Goal: Task Accomplishment & Management: Complete application form

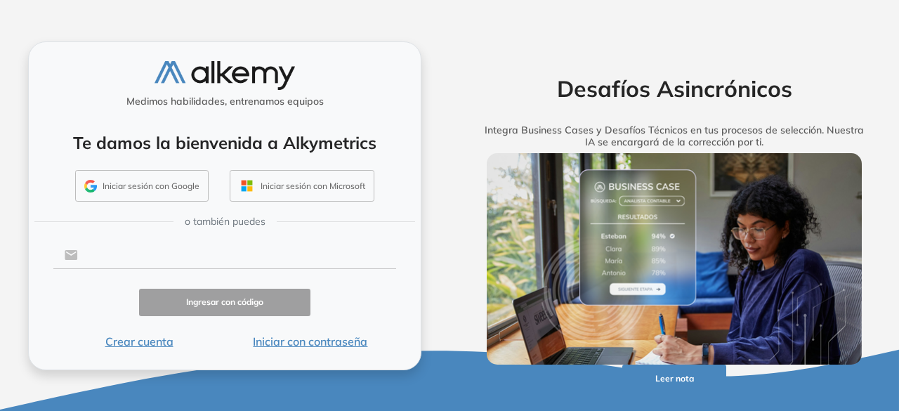
click at [129, 256] on input "text" at bounding box center [237, 255] width 318 height 27
type input "**********"
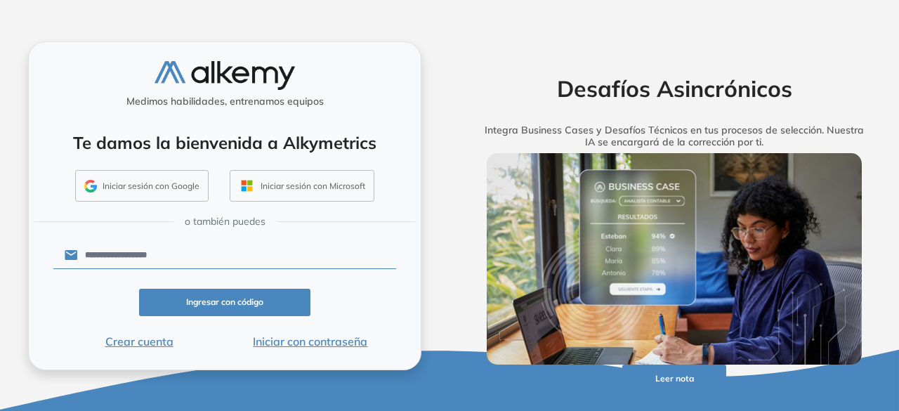
click at [268, 294] on button "Ingresar con código" at bounding box center [224, 302] width 171 height 27
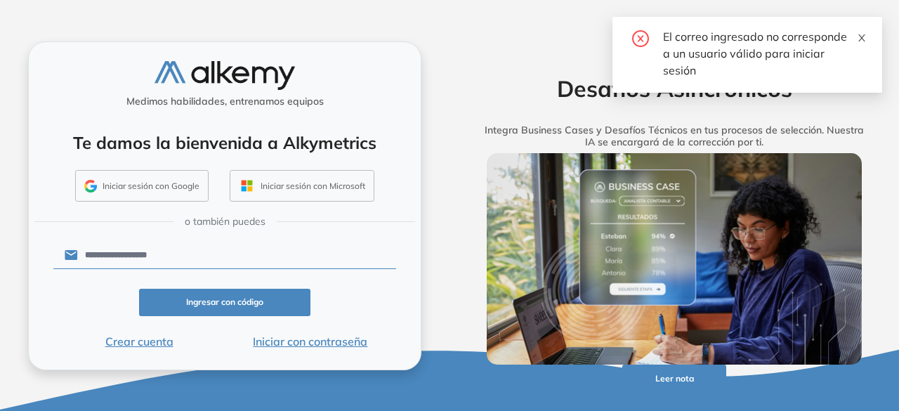
click at [864, 37] on icon "close" at bounding box center [862, 38] width 10 height 10
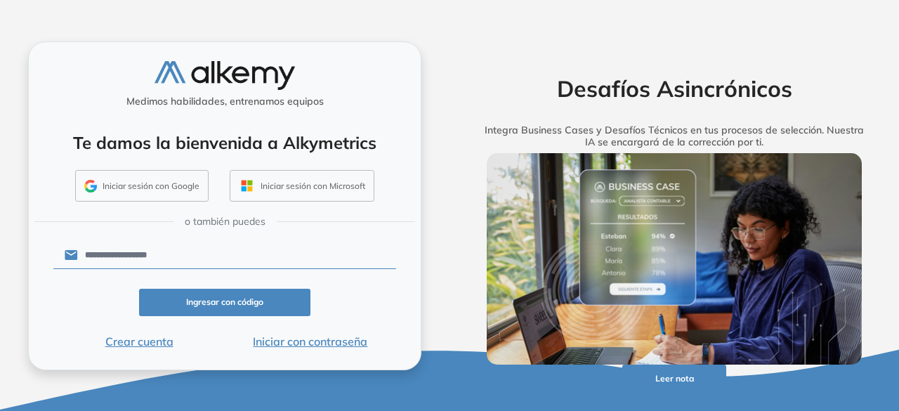
click at [150, 344] on button "Crear cuenta" at bounding box center [138, 341] width 171 height 17
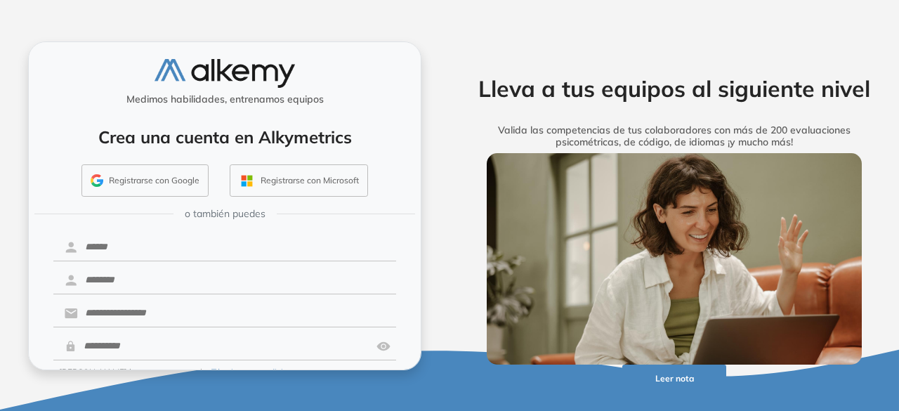
click at [214, 227] on div "Medimos habilidades, entrenamos equipos Crea una cuenta en Alkymetrics Registra…" at bounding box center [224, 205] width 393 height 329
click at [204, 245] on input "text" at bounding box center [237, 247] width 318 height 27
type input "*****"
type input "*********"
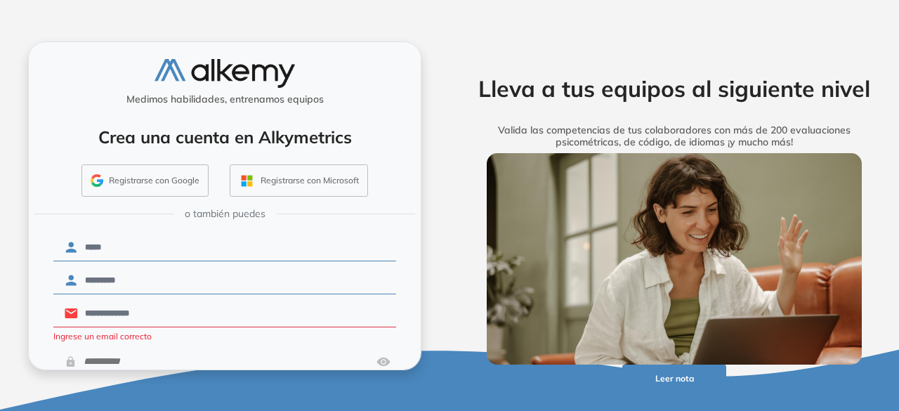
type input "**********"
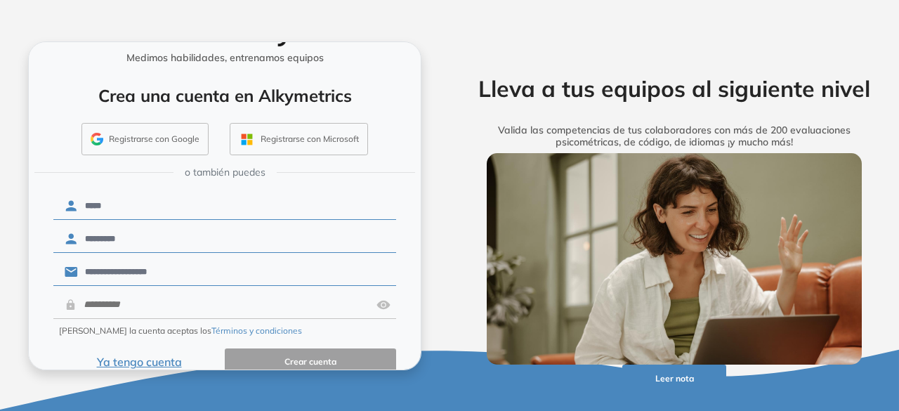
scroll to position [63, 0]
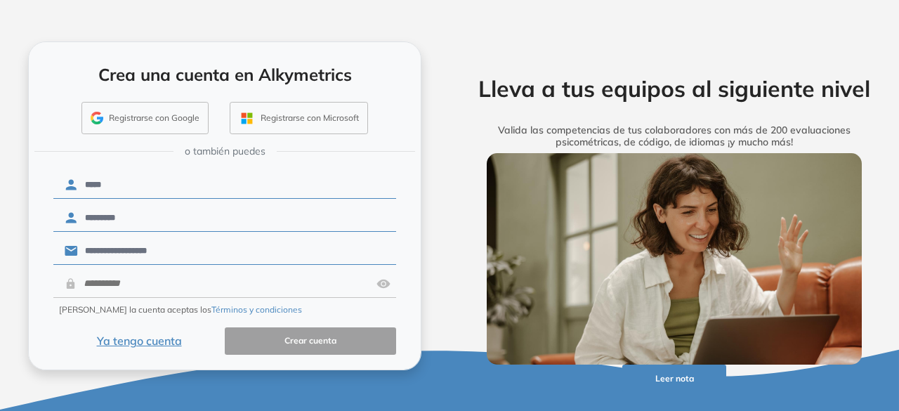
click at [167, 296] on form "**********" at bounding box center [224, 262] width 343 height 186
click at [170, 284] on input "text" at bounding box center [224, 284] width 294 height 27
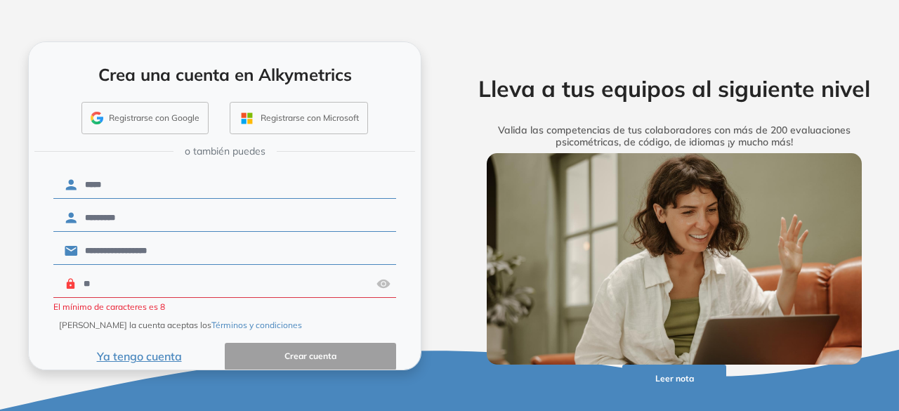
type input "*"
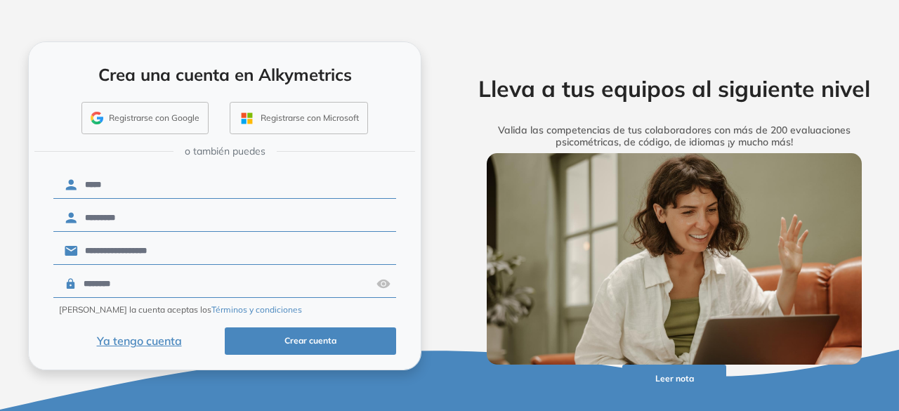
type input "********"
click at [251, 334] on button "Crear cuenta" at bounding box center [310, 340] width 171 height 27
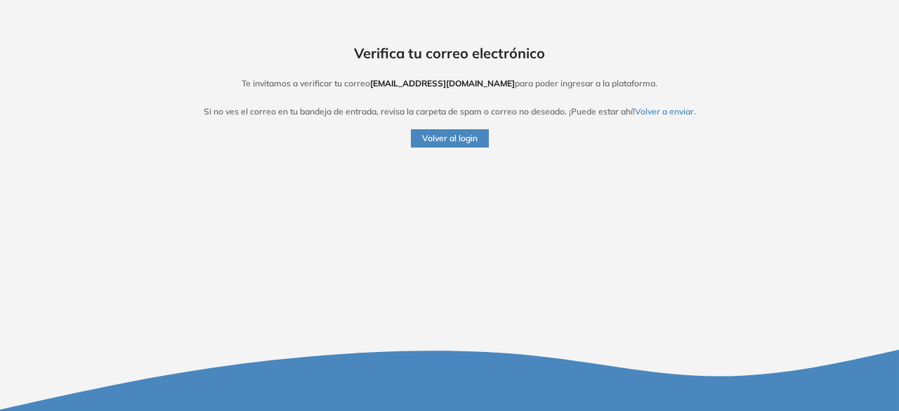
click at [428, 140] on button "Volver al login" at bounding box center [450, 138] width 78 height 18
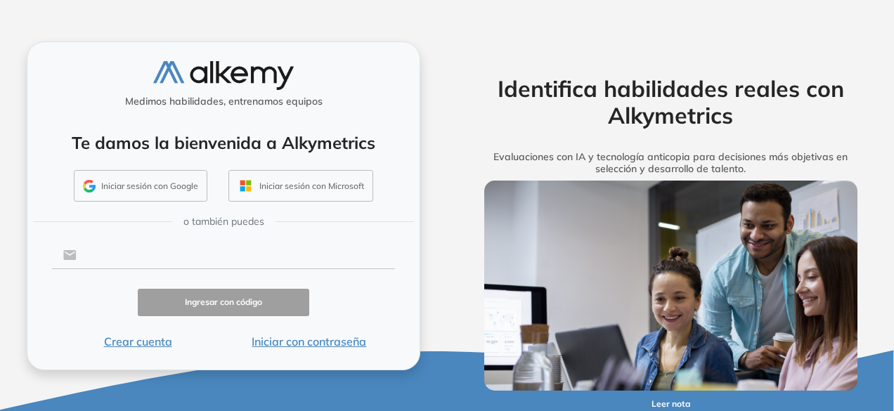
click at [143, 261] on input "text" at bounding box center [236, 255] width 318 height 27
type input "**********"
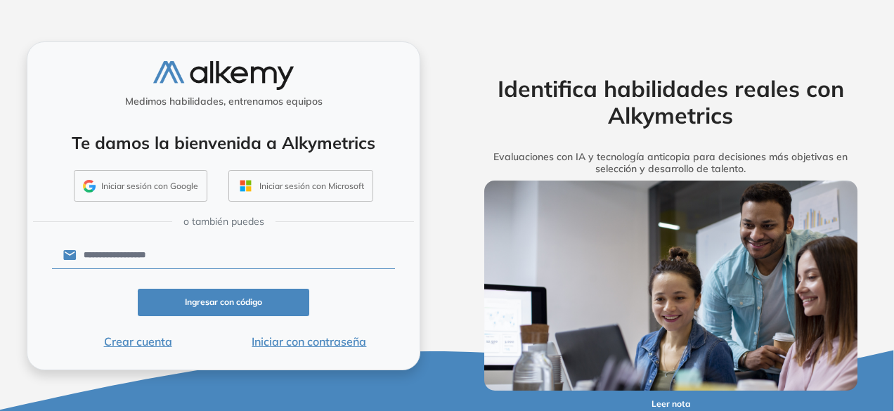
click at [180, 300] on button "Ingresar con código" at bounding box center [223, 302] width 171 height 27
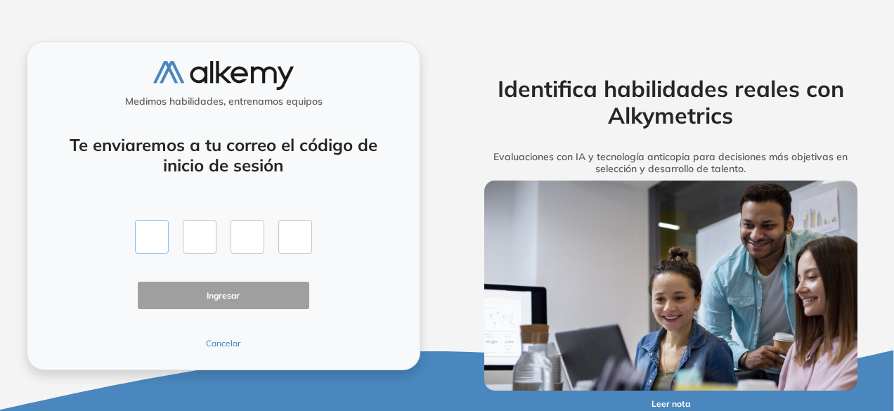
click at [155, 241] on input "text" at bounding box center [152, 237] width 34 height 34
type input "*"
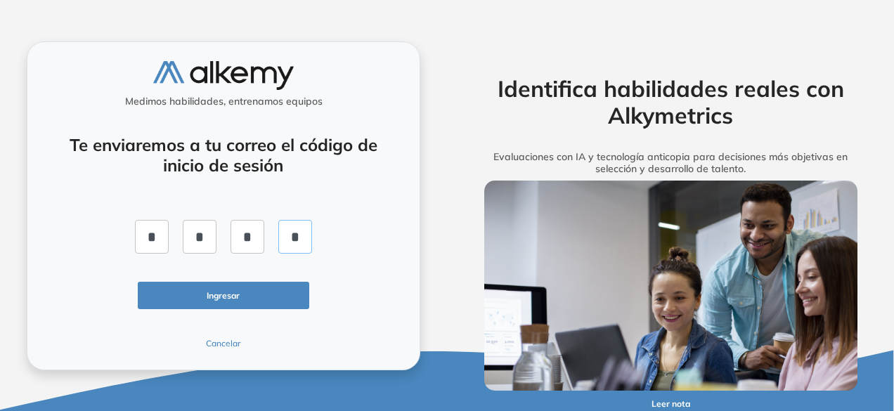
type input "*"
click at [253, 297] on button "Ingresar" at bounding box center [223, 295] width 171 height 27
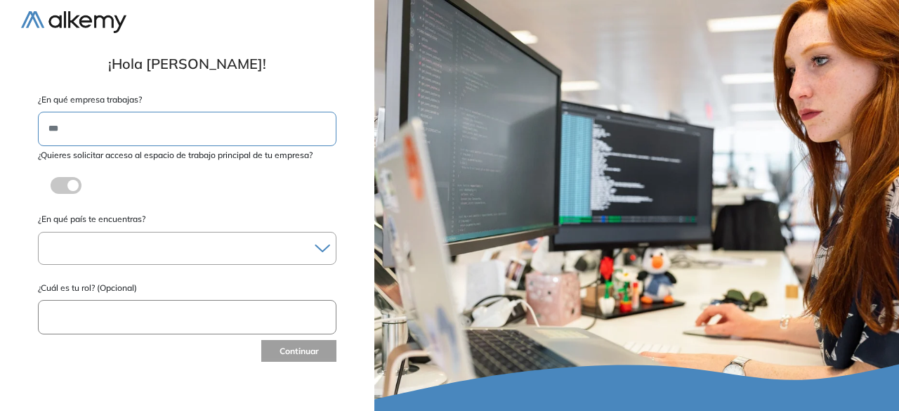
click at [60, 185] on span at bounding box center [56, 182] width 11 height 11
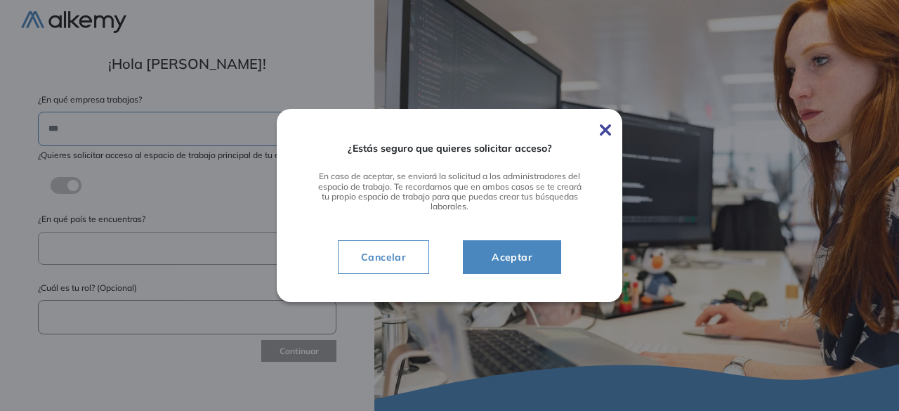
click at [512, 258] on span "Aceptar" at bounding box center [512, 257] width 63 height 17
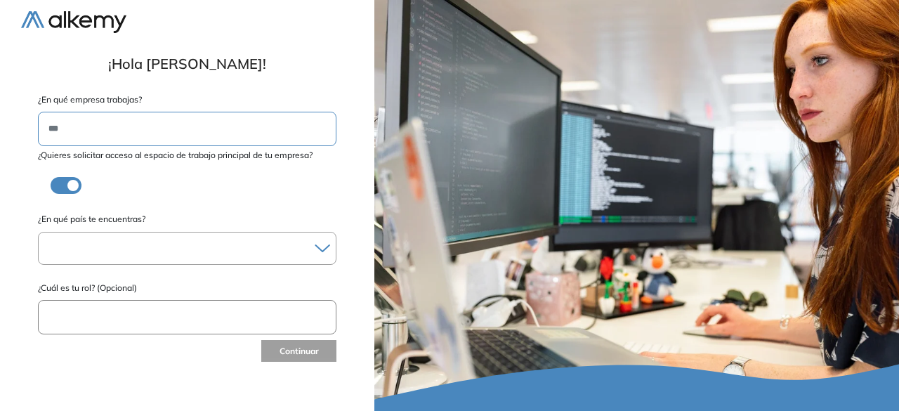
click at [100, 242] on div at bounding box center [187, 248] width 297 height 20
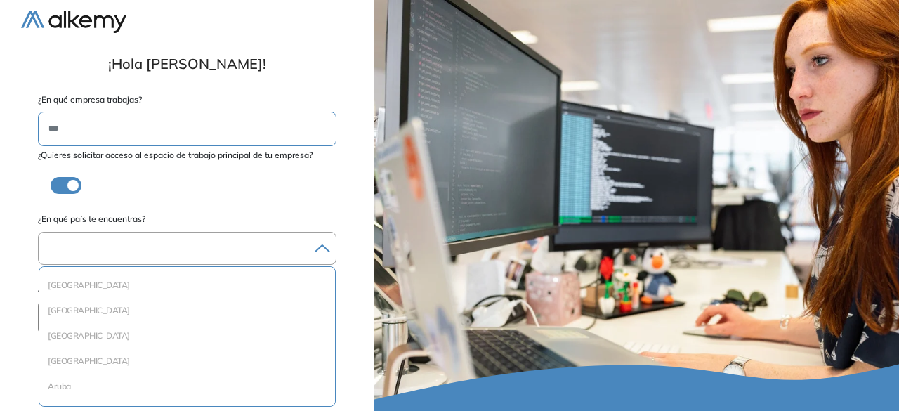
click at [103, 247] on div at bounding box center [187, 248] width 297 height 20
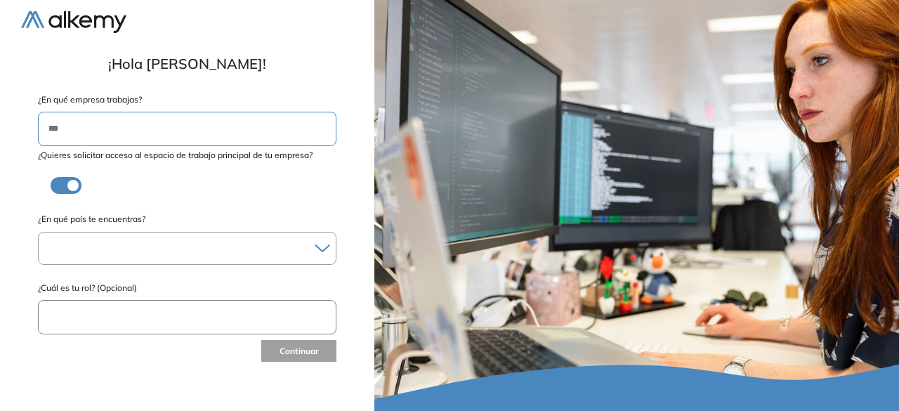
click at [103, 247] on div at bounding box center [187, 248] width 297 height 20
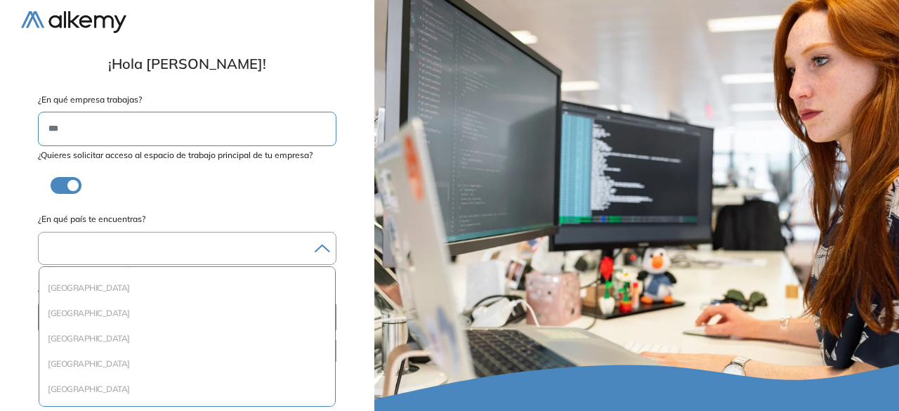
scroll to position [422, 0]
click at [140, 330] on div "Colombia" at bounding box center [187, 318] width 296 height 25
click at [149, 317] on li "Colombia" at bounding box center [187, 319] width 285 height 14
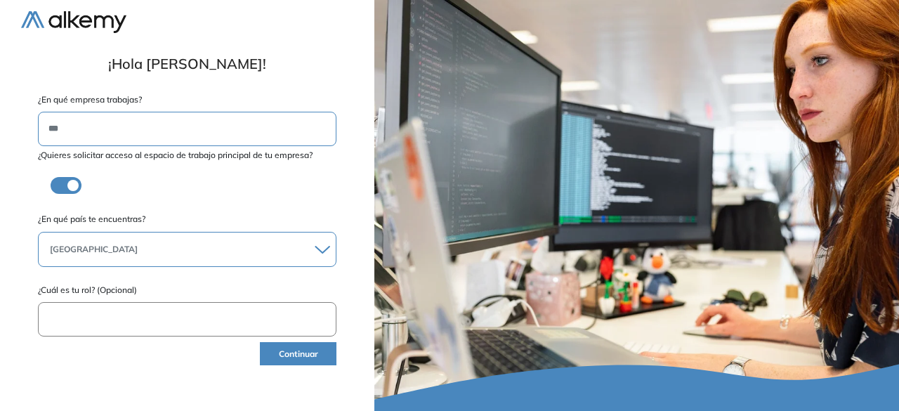
click at [149, 317] on input "text" at bounding box center [187, 319] width 299 height 34
type input "**********"
click at [301, 351] on button "Continuar" at bounding box center [298, 353] width 77 height 23
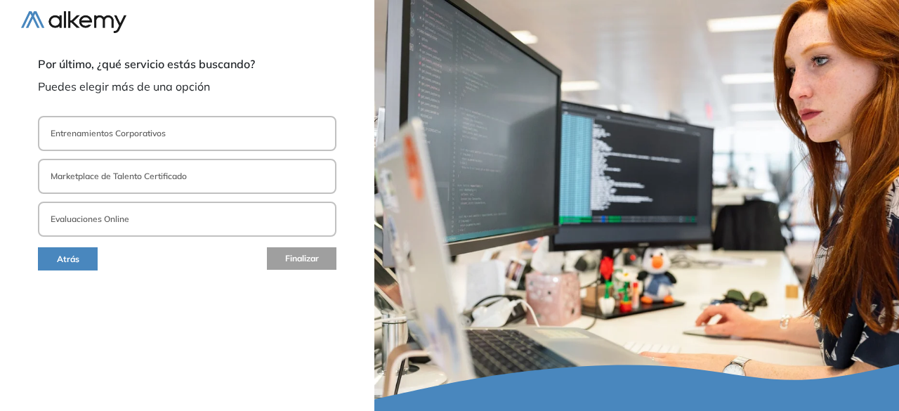
click at [144, 129] on p "Entrenamientos Corporativos" at bounding box center [108, 133] width 115 height 13
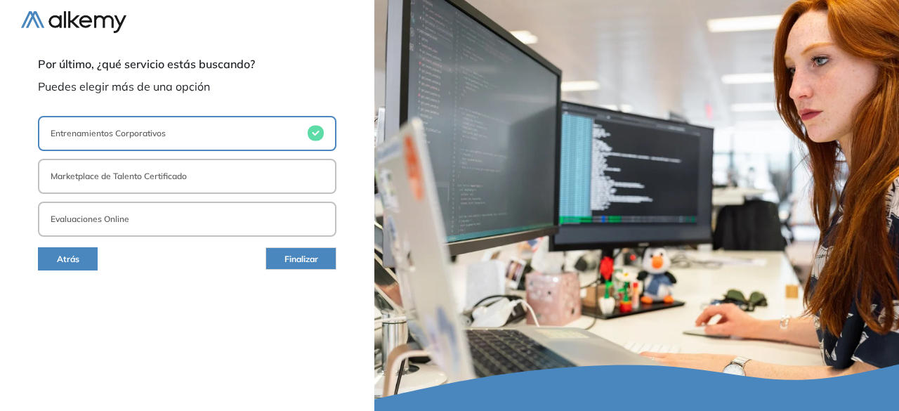
click at [126, 177] on p "Marketplace de Talento Certificado" at bounding box center [119, 176] width 136 height 13
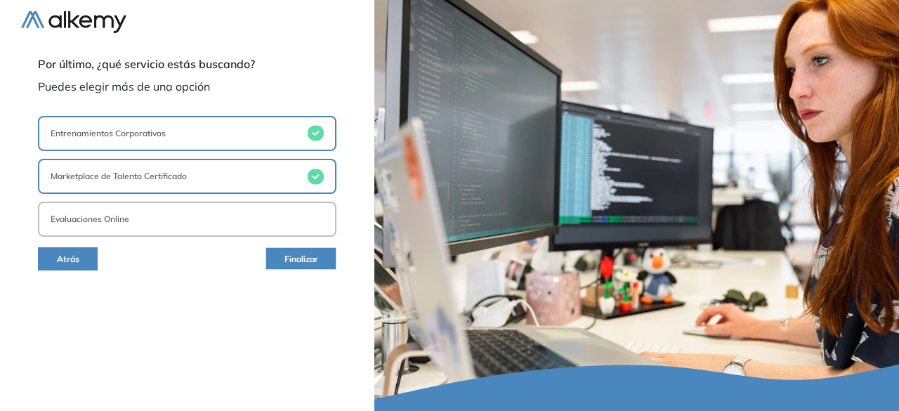
click at [98, 226] on button "Evaluaciones Online" at bounding box center [187, 219] width 299 height 35
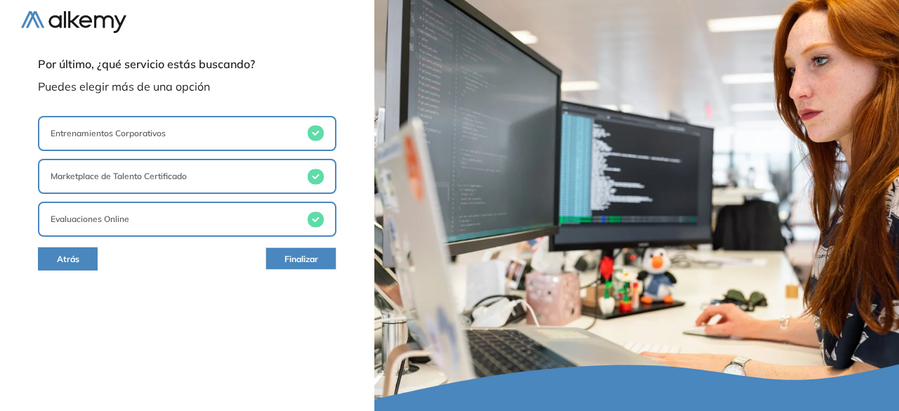
drag, startPoint x: 314, startPoint y: 256, endPoint x: 299, endPoint y: 265, distance: 17.0
click at [315, 256] on span "Finalizar" at bounding box center [302, 259] width 34 height 13
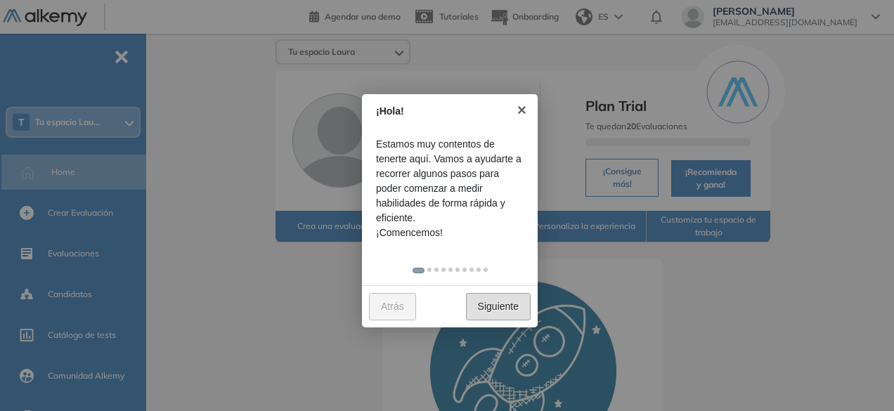
click at [509, 311] on link "Siguiente" at bounding box center [498, 306] width 65 height 27
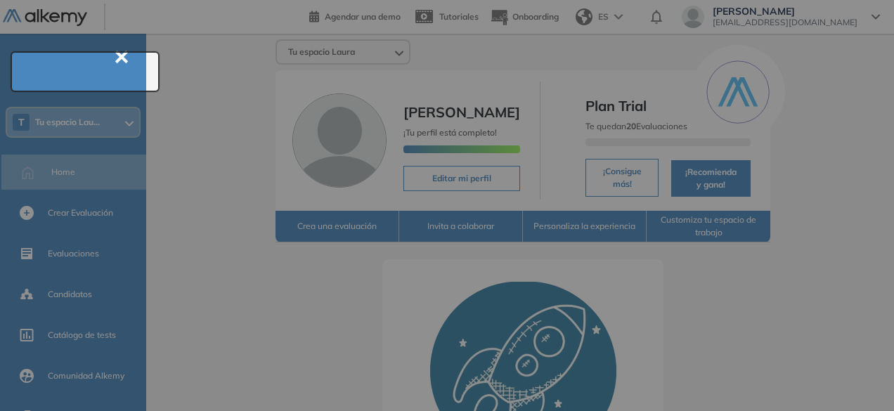
scroll to position [51, 0]
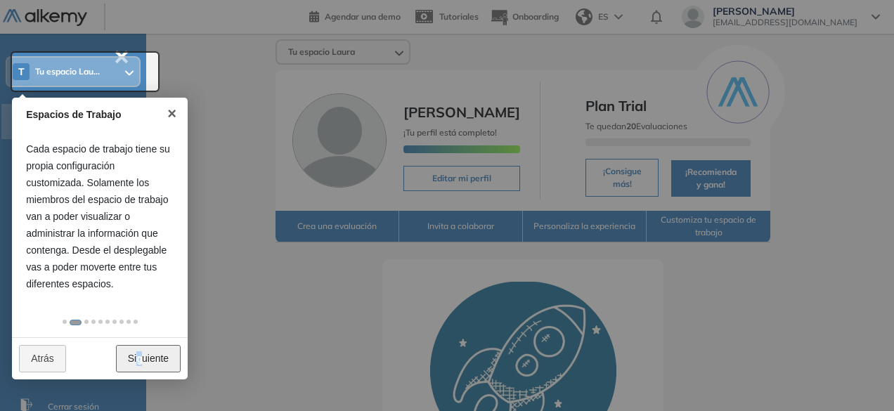
click at [141, 360] on link "Siguiente" at bounding box center [148, 358] width 65 height 27
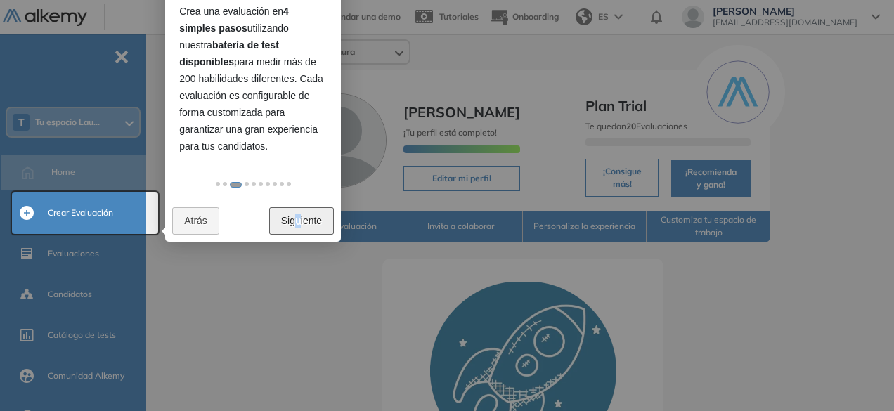
click at [299, 214] on link "Siguiente" at bounding box center [301, 220] width 65 height 27
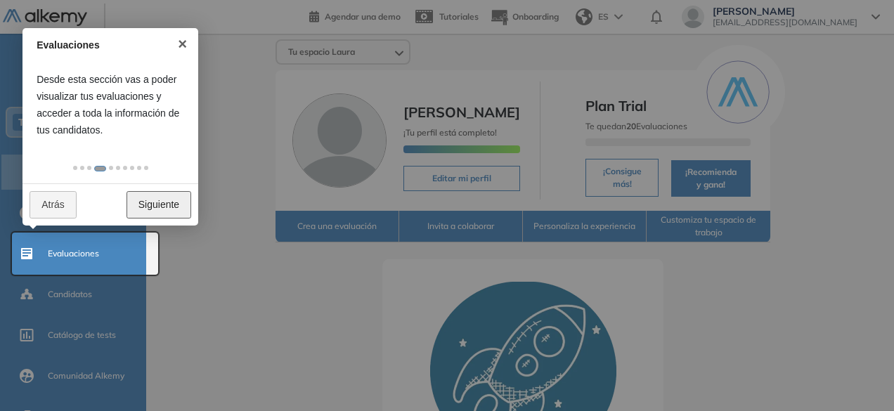
click at [149, 198] on link "Siguiente" at bounding box center [158, 204] width 65 height 27
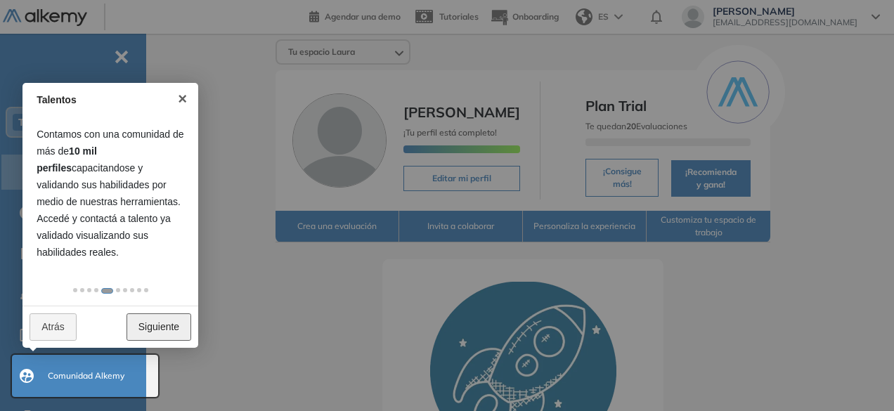
scroll to position [191, 0]
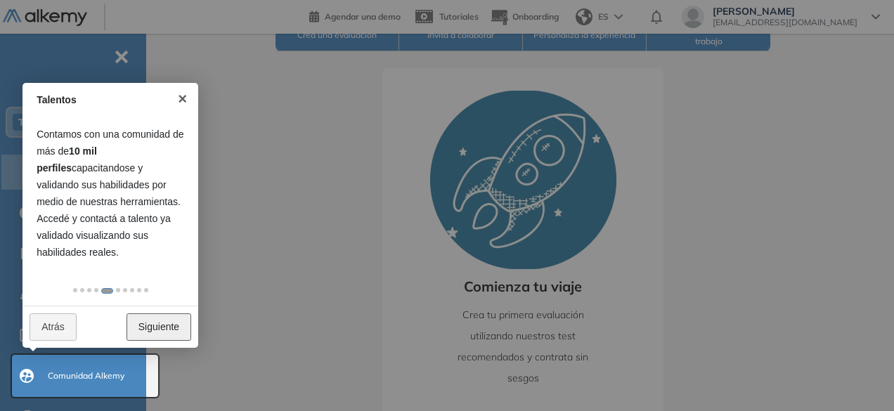
click at [158, 321] on link "Siguiente" at bounding box center [158, 326] width 65 height 27
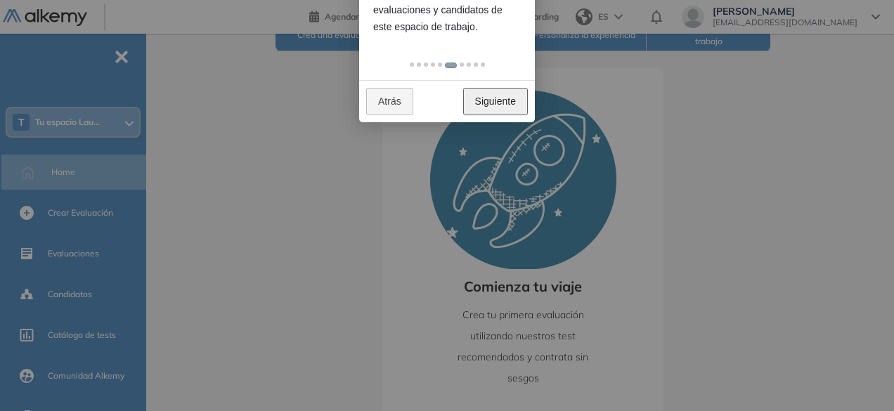
click at [495, 102] on link "Siguiente" at bounding box center [495, 101] width 65 height 27
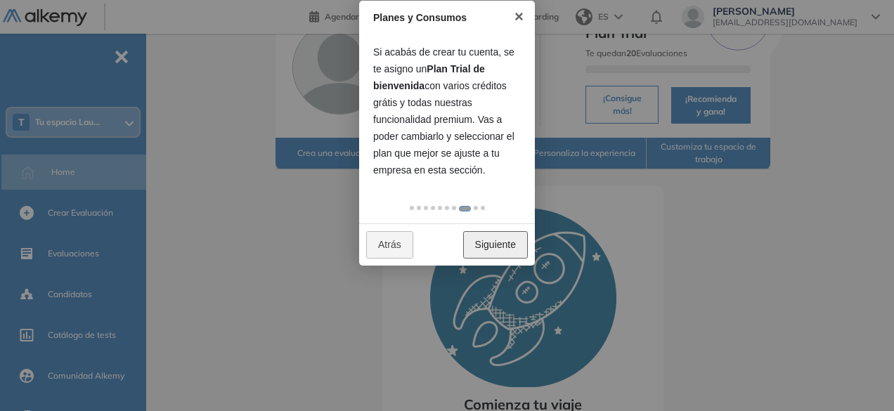
scroll to position [51, 0]
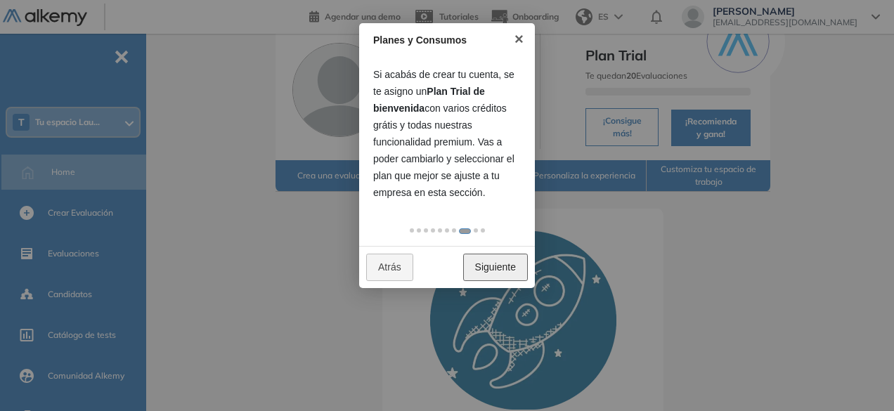
click at [497, 261] on link "Siguiente" at bounding box center [495, 267] width 65 height 27
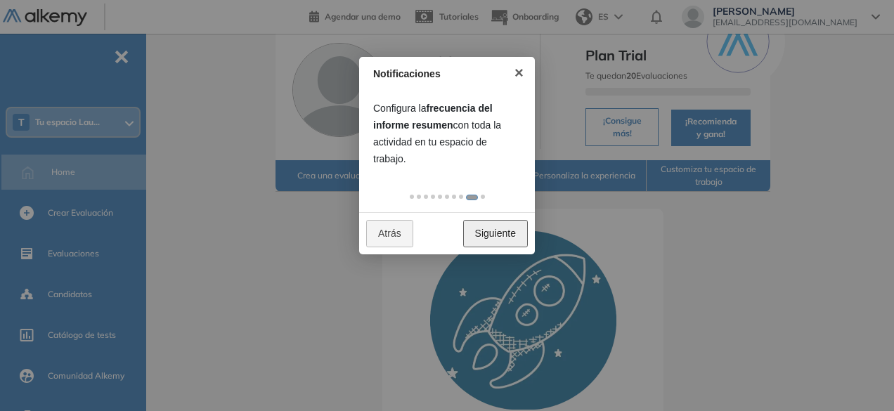
click at [495, 240] on link "Siguiente" at bounding box center [495, 233] width 65 height 27
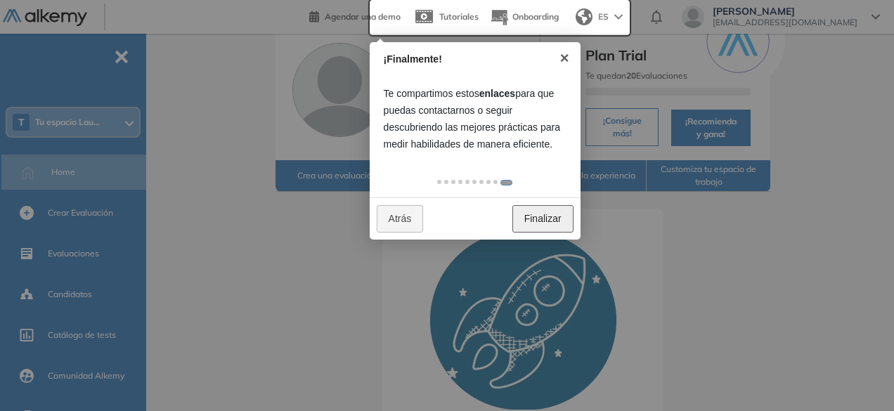
click at [538, 215] on link "Finalizar" at bounding box center [542, 218] width 61 height 27
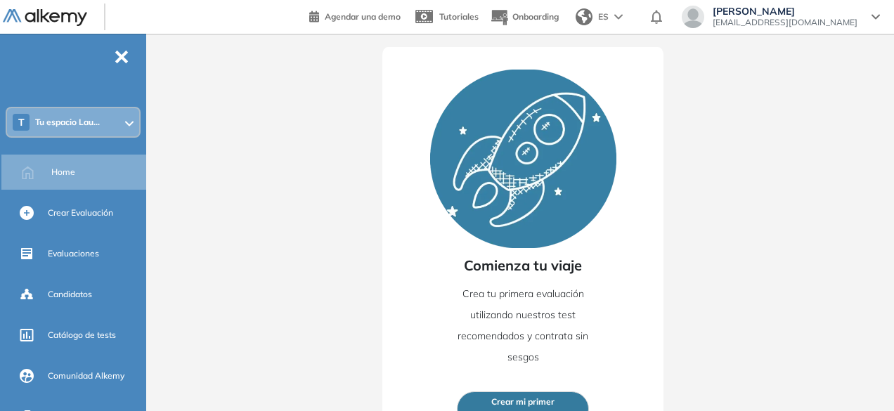
scroll to position [226, 0]
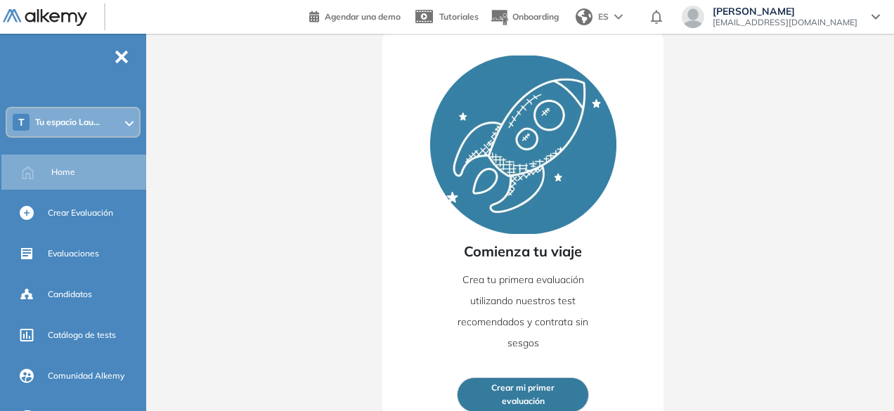
click at [75, 124] on span "Tu espacio Lau..." at bounding box center [67, 122] width 65 height 11
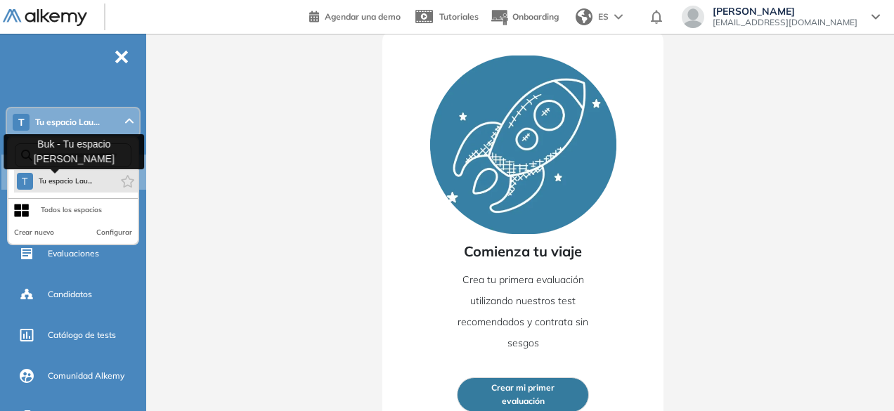
click at [75, 183] on span "Tu espacio Lau..." at bounding box center [66, 181] width 54 height 11
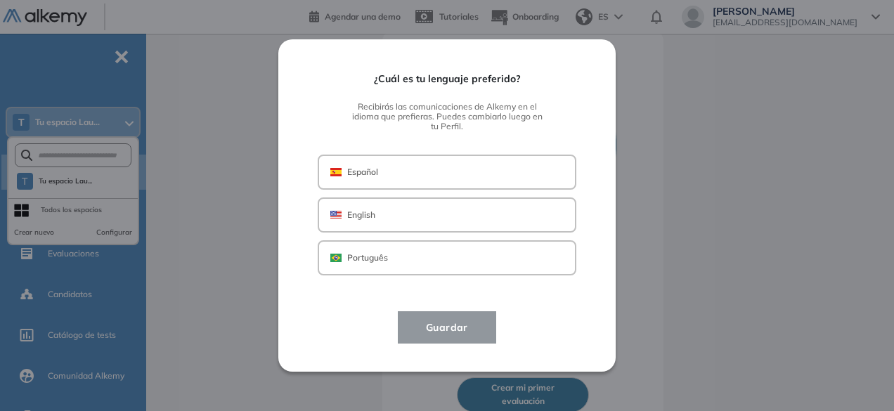
click at [357, 174] on p "Español" at bounding box center [362, 172] width 31 height 13
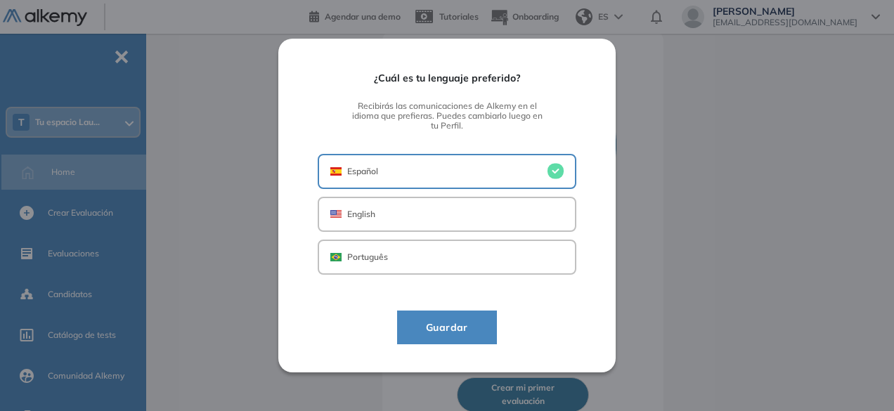
click at [431, 329] on span "Guardar" at bounding box center [447, 327] width 65 height 17
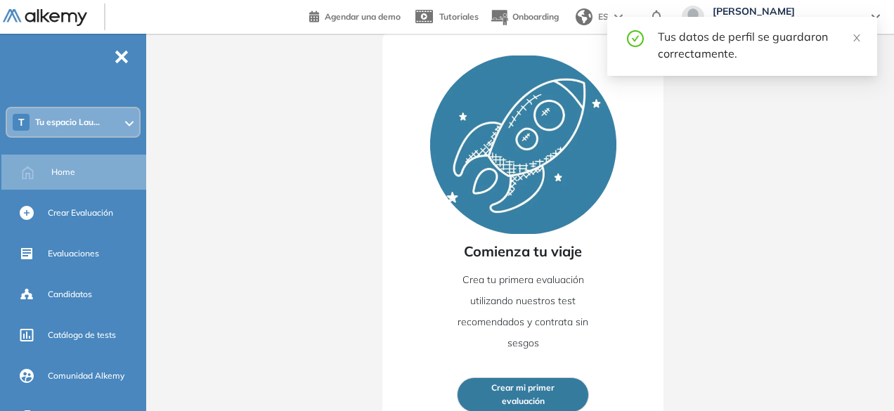
scroll to position [156, 0]
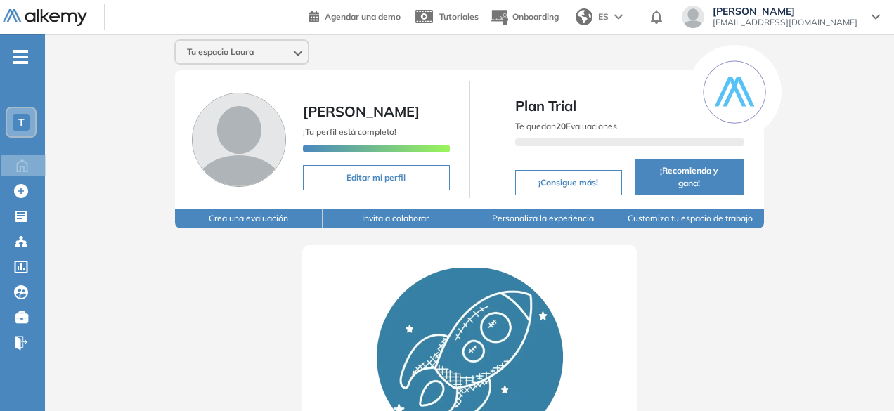
click at [823, 20] on span "[EMAIL_ADDRESS][DOMAIN_NAME]" at bounding box center [784, 22] width 145 height 11
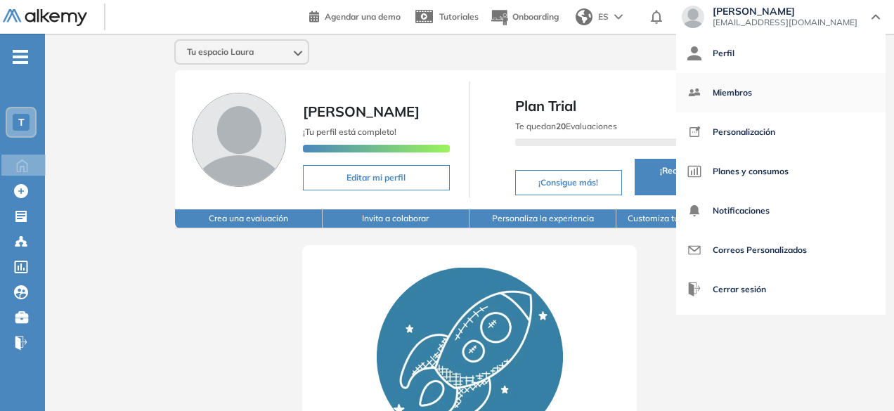
click at [752, 91] on span "Miembros" at bounding box center [731, 93] width 39 height 34
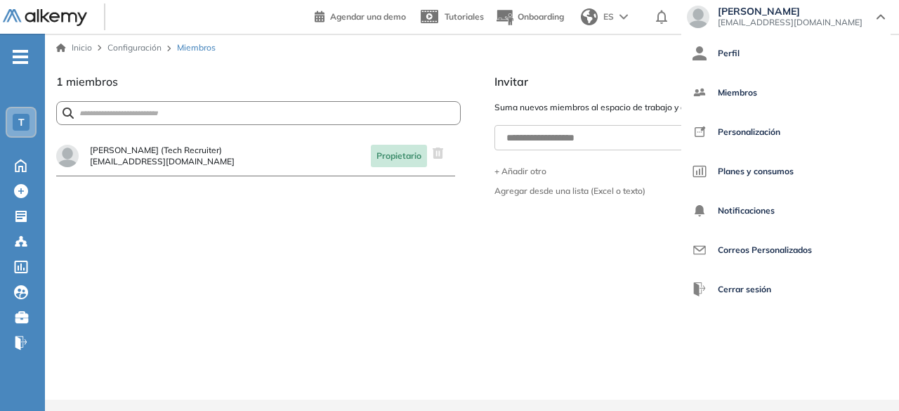
click at [309, 148] on div "Laura Rodriguez (Tech Recruiter) larodriguez@buk.co Propietario" at bounding box center [255, 156] width 399 height 40
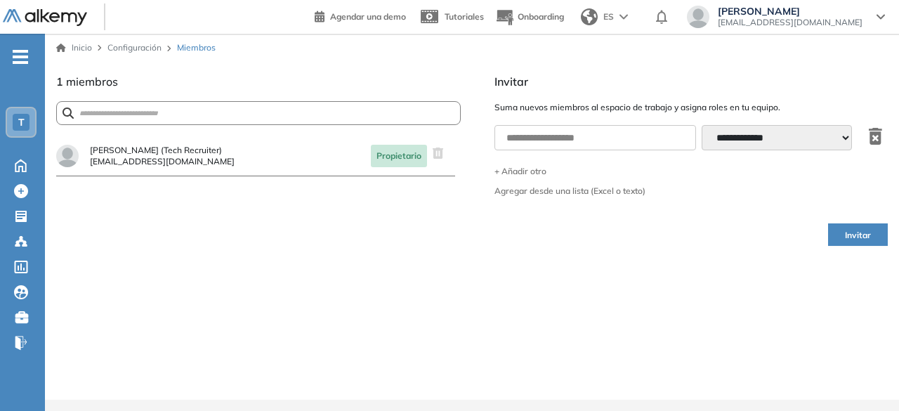
click at [83, 43] on link "Inicio" at bounding box center [74, 47] width 36 height 13
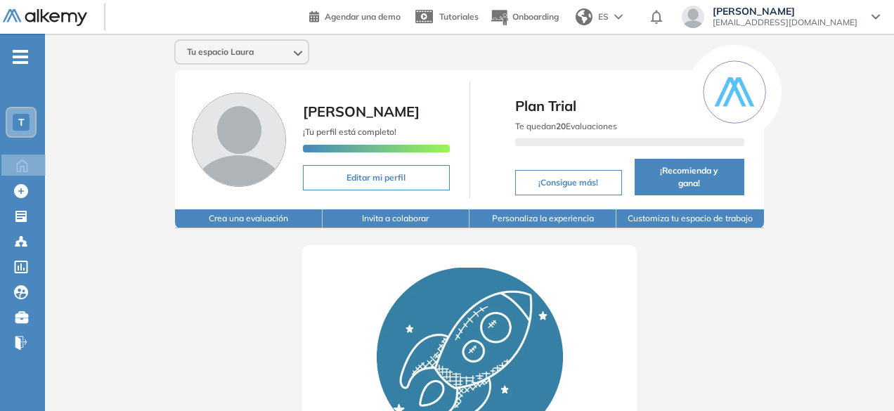
click at [18, 61] on span "-" at bounding box center [20, 55] width 15 height 11
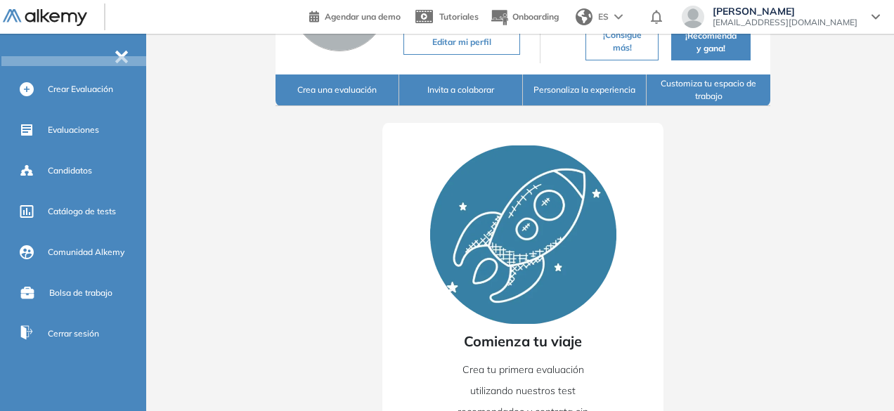
scroll to position [226, 0]
